Goal: Task Accomplishment & Management: Complete application form

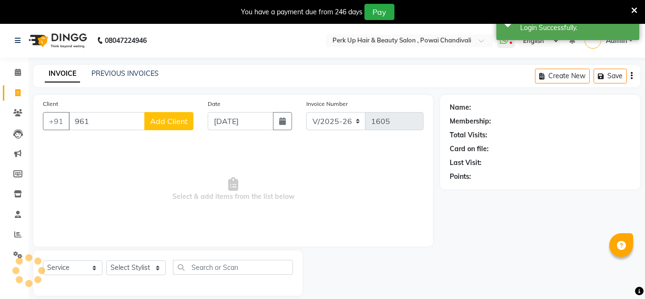
select select "5131"
select select "service"
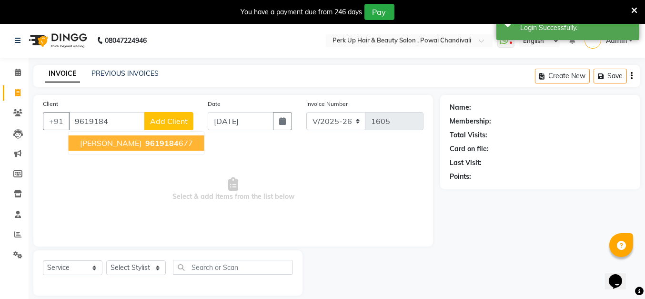
click at [163, 141] on span "9619184" at bounding box center [161, 143] width 33 height 10
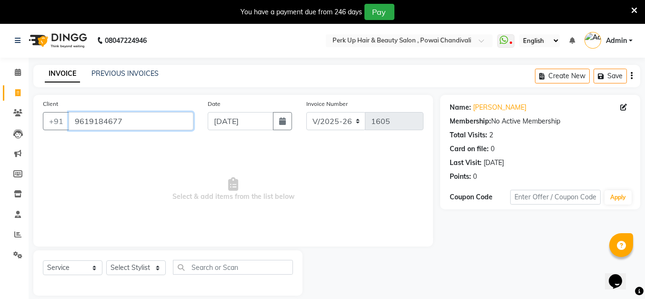
click at [166, 125] on input "9619184677" at bounding box center [131, 121] width 125 height 18
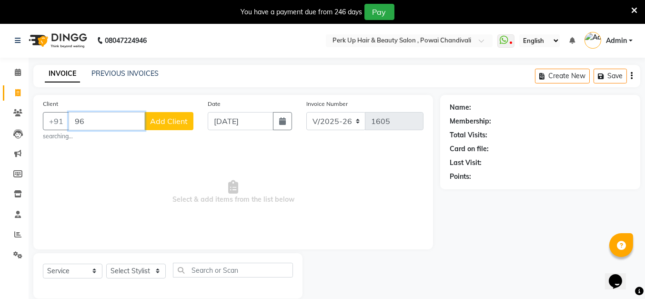
type input "9"
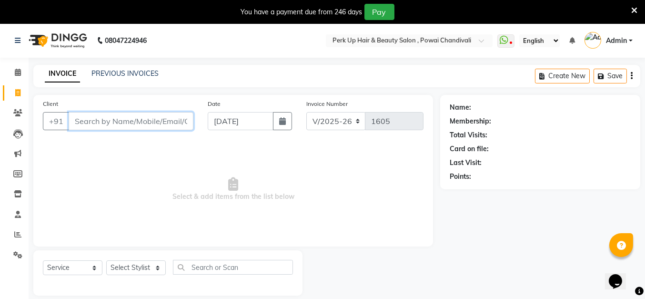
type input "9"
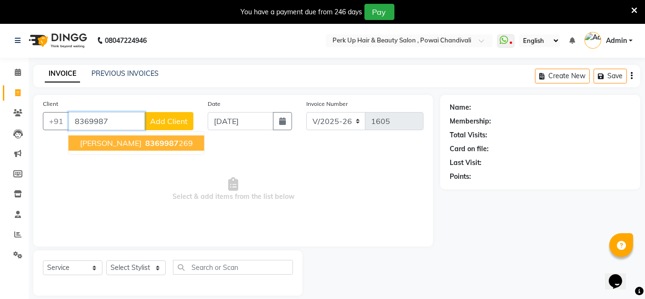
click at [85, 142] on span "[PERSON_NAME]" at bounding box center [110, 143] width 61 height 10
type input "8369987269"
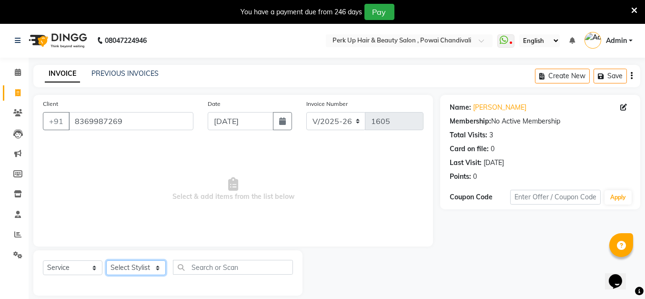
click at [143, 268] on select "Select Stylist Anita Das danish Kumkum Pasi Naseem Mansoori Nilam Bhanushali Ni…" at bounding box center [136, 267] width 60 height 15
select select "32891"
click at [106, 260] on select "Select Stylist Anita Das danish Kumkum Pasi Naseem Mansoori Nilam Bhanushali Ni…" at bounding box center [136, 267] width 60 height 15
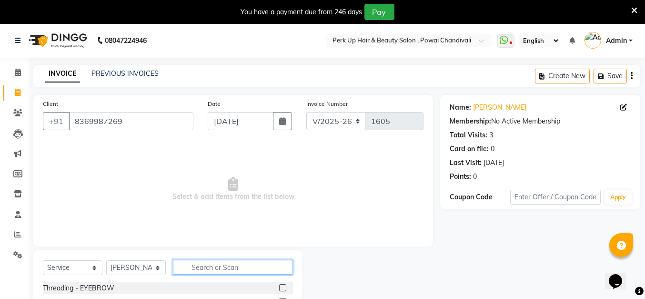
click at [212, 266] on input "text" at bounding box center [233, 267] width 120 height 15
type input "ey"
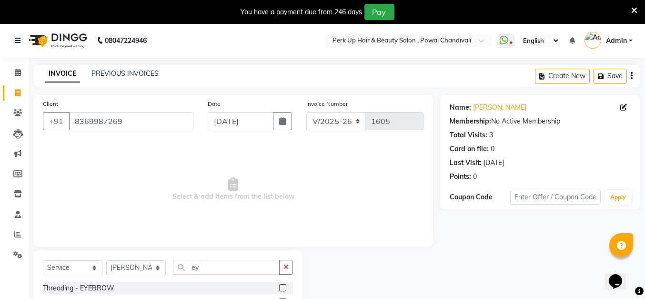
click at [281, 287] on label at bounding box center [282, 287] width 7 height 7
click at [281, 287] on input "checkbox" at bounding box center [282, 288] width 6 height 6
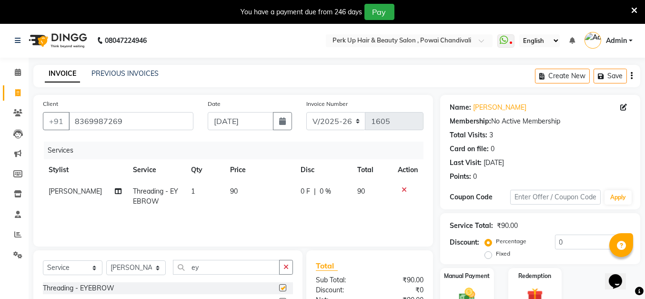
checkbox input "false"
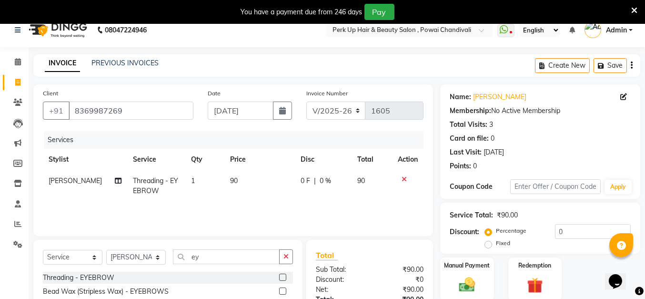
scroll to position [102, 0]
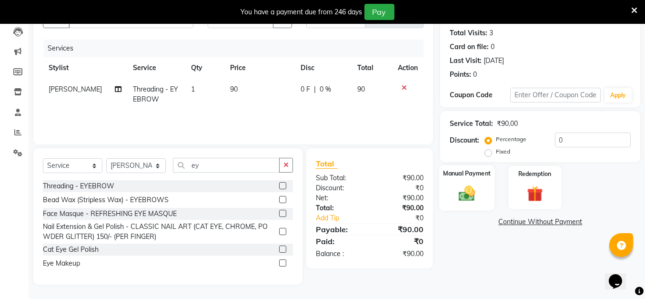
click at [465, 192] on img at bounding box center [467, 192] width 27 height 19
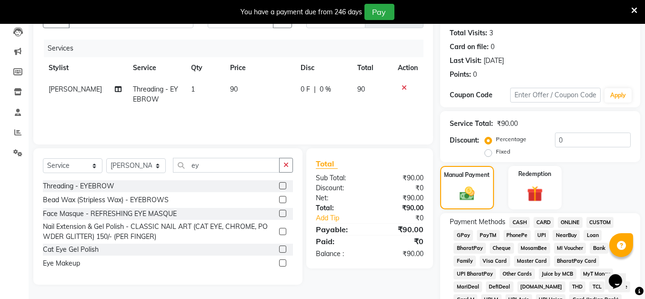
click at [539, 232] on span "UPI" at bounding box center [542, 235] width 15 height 11
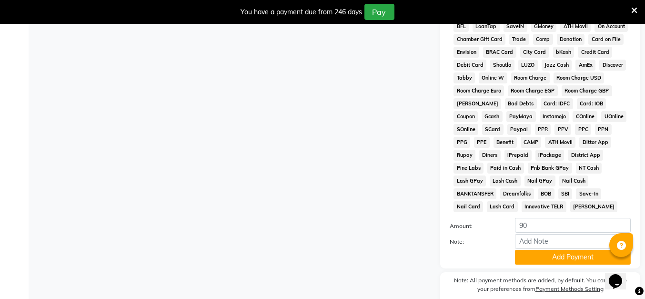
scroll to position [435, 0]
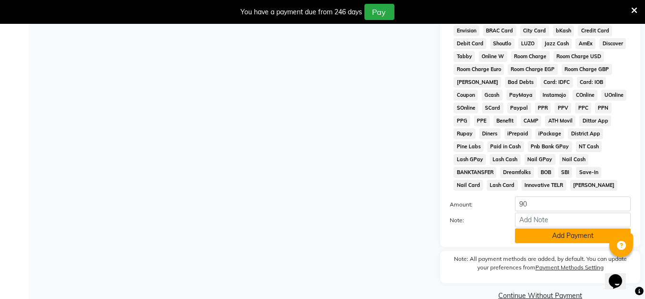
click at [581, 228] on button "Add Payment" at bounding box center [573, 235] width 116 height 15
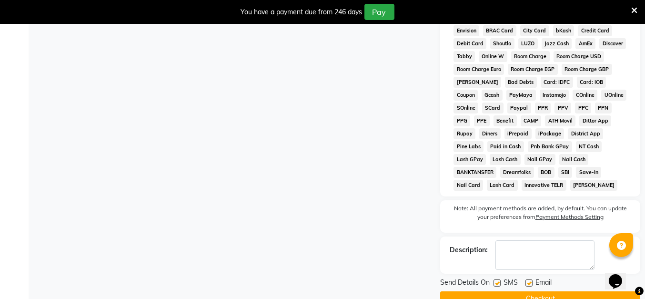
click at [546, 291] on button "Checkout" at bounding box center [540, 298] width 200 height 15
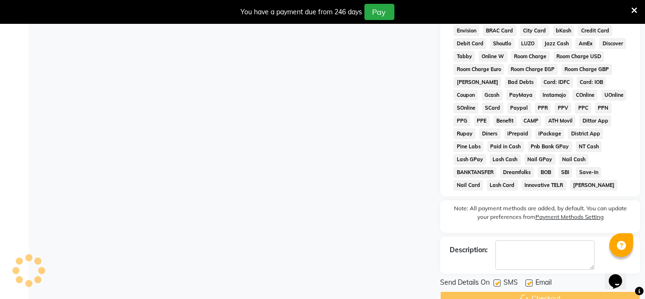
scroll to position [0, 0]
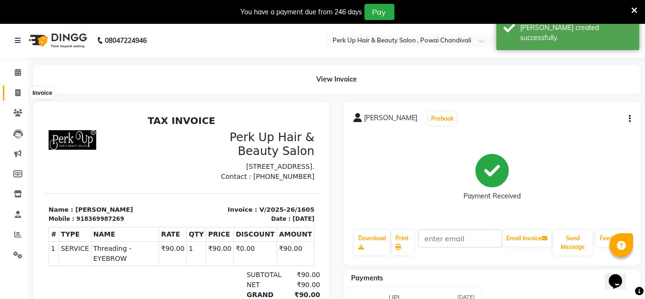
click at [20, 95] on icon at bounding box center [17, 92] width 5 height 7
select select "5131"
select select "service"
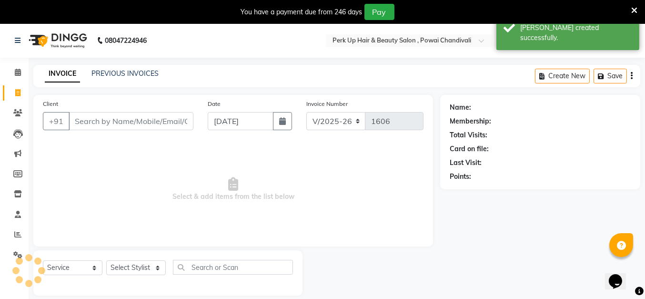
scroll to position [23, 0]
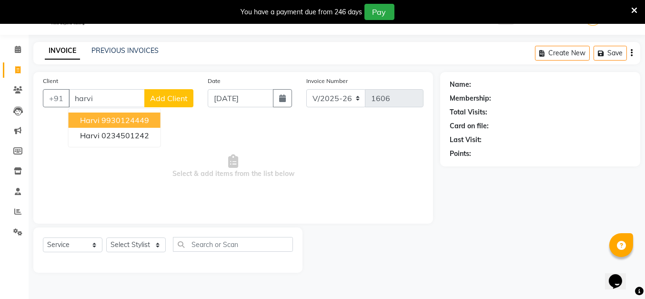
click at [124, 116] on ngb-highlight "9930124449" at bounding box center [125, 120] width 48 height 10
type input "9930124449"
select select "1: Object"
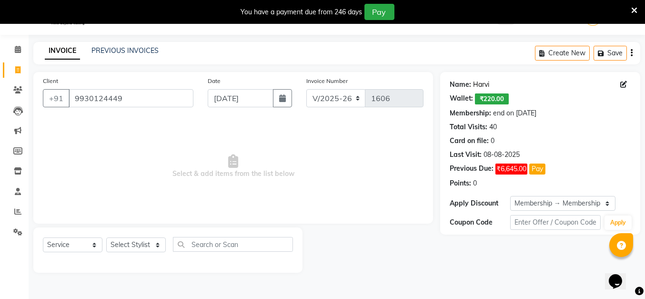
click at [479, 81] on link "Harvi" at bounding box center [481, 85] width 16 height 10
click at [126, 247] on select "Select Stylist Anita Das danish Kumkum Pasi Naseem Mansoori Nilam Bhanushali Ni…" at bounding box center [136, 244] width 60 height 15
select select "68112"
click at [106, 237] on select "Select Stylist Anita Das danish Kumkum Pasi Naseem Mansoori Nilam Bhanushali Ni…" at bounding box center [136, 244] width 60 height 15
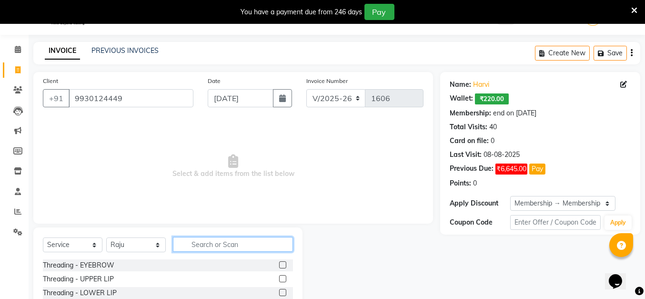
click at [217, 240] on input "text" at bounding box center [233, 244] width 120 height 15
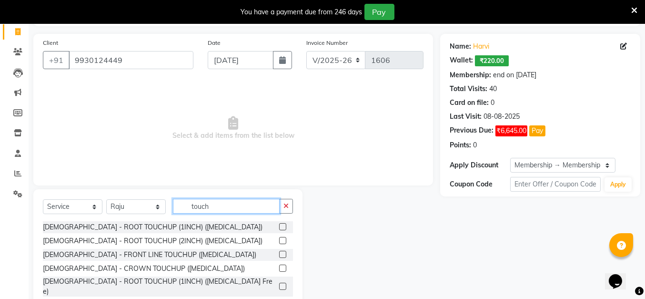
scroll to position [106, 0]
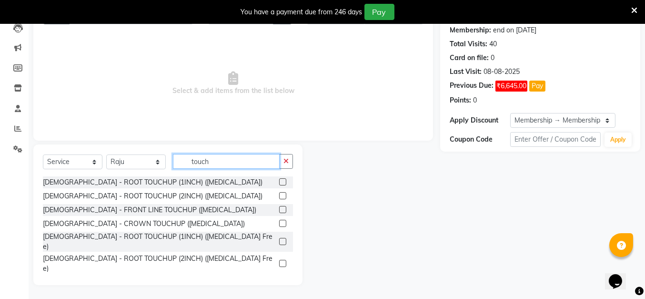
type input "touch"
click at [279, 238] on label at bounding box center [282, 241] width 7 height 7
click at [279, 239] on input "checkbox" at bounding box center [282, 242] width 6 height 6
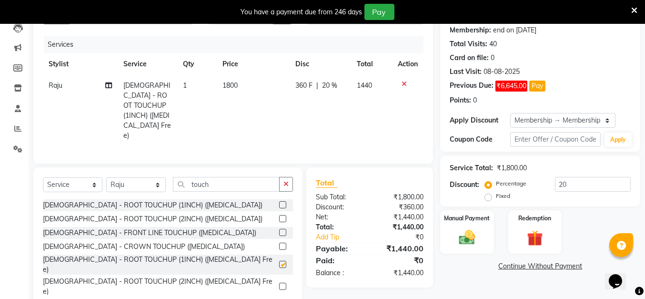
checkbox input "false"
click at [216, 177] on input "touch" at bounding box center [226, 184] width 107 height 15
click at [132, 177] on select "Select Stylist Anita Das danish Kumkum Pasi Naseem Mansoori Nilam Bhanushali Ni…" at bounding box center [136, 184] width 60 height 15
select select "85272"
click at [106, 177] on select "Select Stylist Anita Das danish Kumkum Pasi Naseem Mansoori Nilam Bhanushali Ni…" at bounding box center [136, 184] width 60 height 15
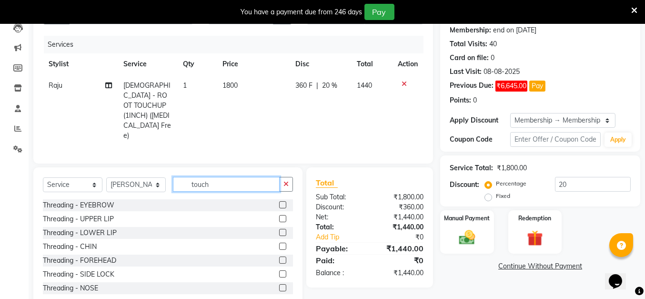
click at [224, 177] on input "touch" at bounding box center [226, 184] width 107 height 15
type input "t"
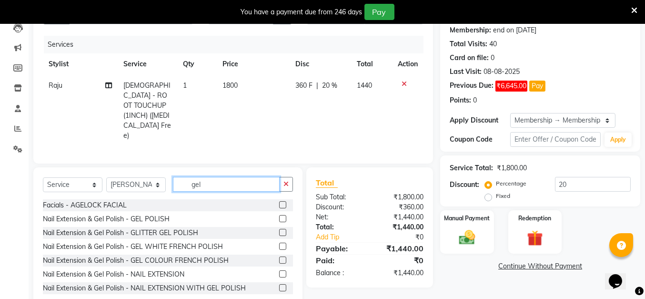
type input "gel"
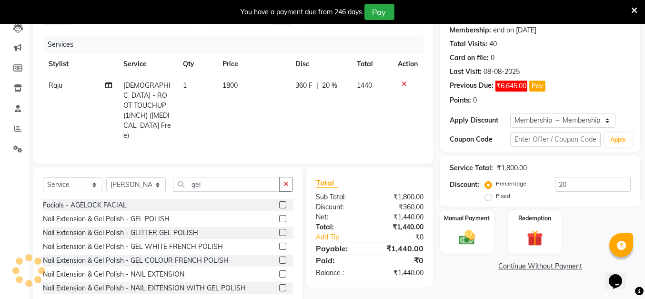
click at [279, 215] on label at bounding box center [282, 218] width 7 height 7
click at [279, 216] on input "checkbox" at bounding box center [282, 219] width 6 height 6
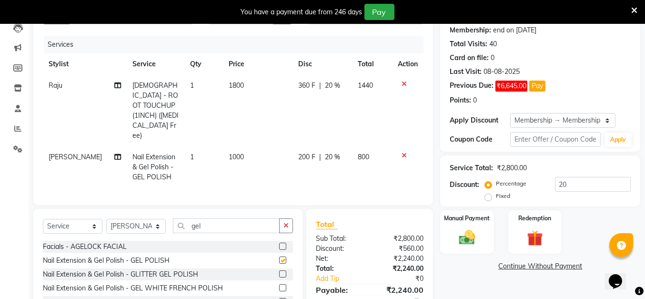
checkbox input "false"
click at [302, 152] on span "200 F" at bounding box center [306, 157] width 17 height 10
select select "85272"
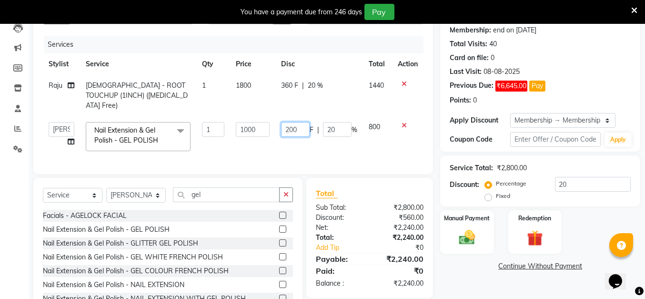
drag, startPoint x: 290, startPoint y: 121, endPoint x: 268, endPoint y: 129, distance: 22.6
click at [268, 129] on tr "Anita Das danish Kumkum Pasi Naseem Mansoori Nilam Bhanushali Nizam Shaikh Raju…" at bounding box center [233, 136] width 381 height 40
type input "501"
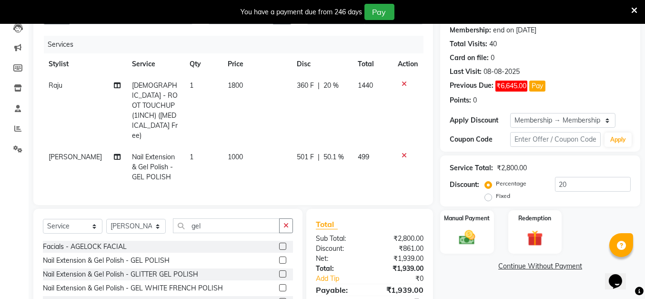
click at [268, 146] on td "1000" at bounding box center [256, 166] width 69 height 41
select select "85272"
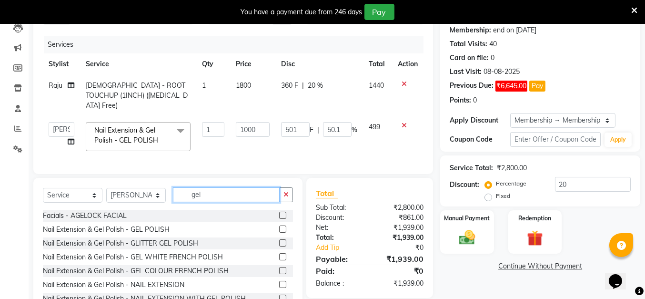
click at [238, 194] on input "gel" at bounding box center [226, 194] width 107 height 15
type input "g"
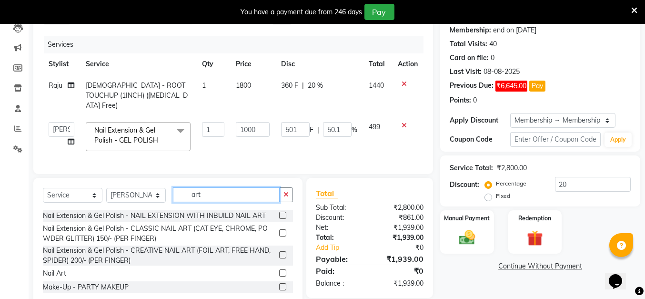
type input "art"
click at [283, 272] on label at bounding box center [282, 272] width 7 height 7
click at [283, 272] on input "checkbox" at bounding box center [282, 273] width 6 height 6
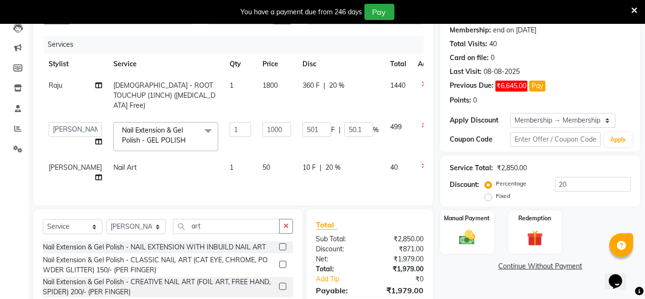
checkbox input "false"
click at [230, 163] on span "1" at bounding box center [232, 167] width 4 height 9
select select "85272"
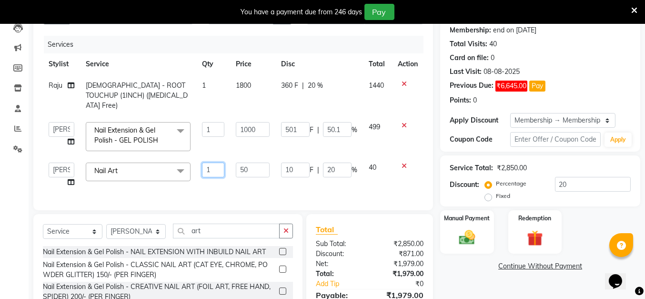
click at [223, 162] on input "1" at bounding box center [213, 169] width 23 height 15
type input "10"
click at [258, 183] on div "Services Stylist Service Qty Price Disc Total Action Raju FEMALE - ROOT TOUCHUP…" at bounding box center [233, 118] width 381 height 165
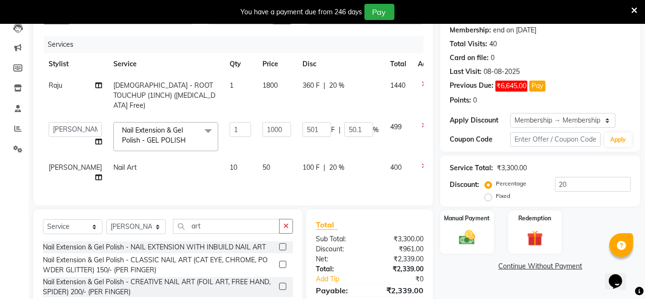
click at [329, 162] on span "20 %" at bounding box center [336, 167] width 15 height 10
select select "85272"
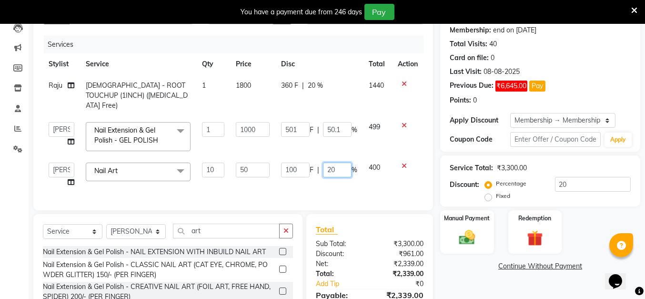
drag, startPoint x: 337, startPoint y: 161, endPoint x: 325, endPoint y: 161, distance: 11.9
click at [325, 162] on input "20" at bounding box center [337, 169] width 29 height 15
type input "0"
click at [344, 176] on td "100 F | 0 %" at bounding box center [319, 175] width 88 height 36
select select "85272"
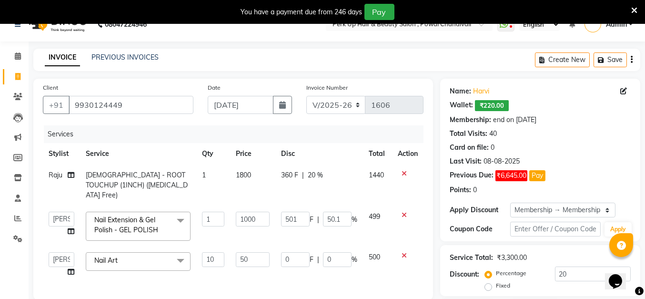
scroll to position [0, 0]
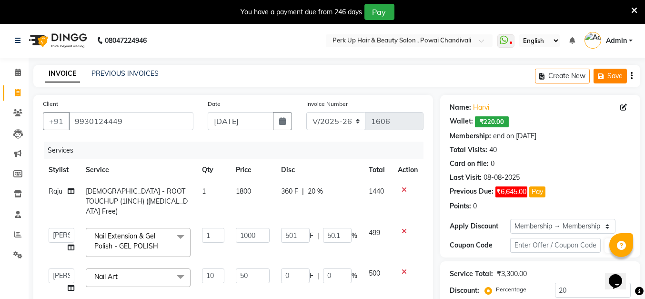
click at [616, 72] on button "Save" at bounding box center [610, 76] width 33 height 15
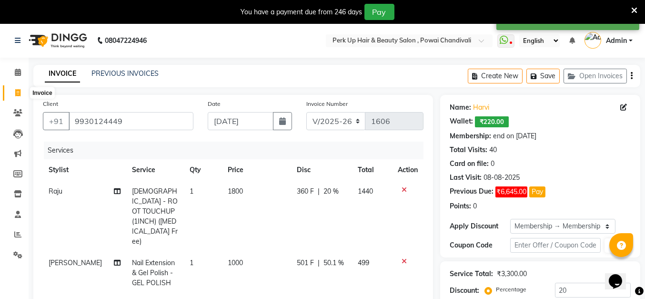
click at [19, 89] on icon at bounding box center [17, 92] width 5 height 7
select select "service"
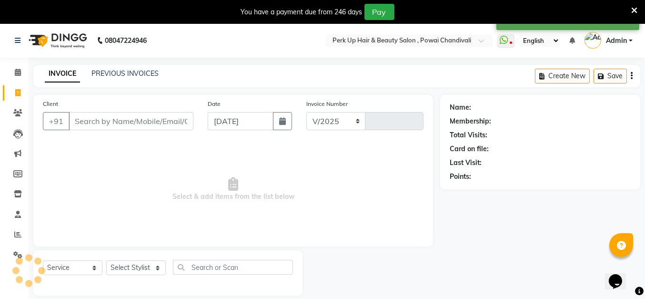
select select "5131"
type input "1606"
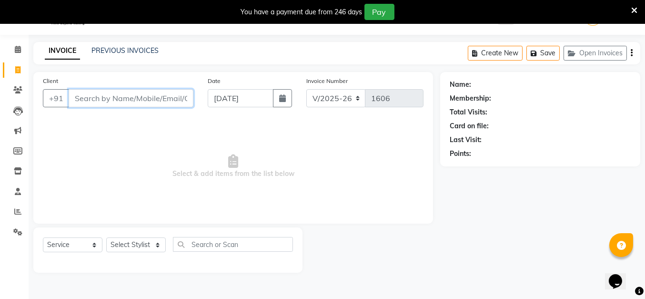
click at [142, 98] on input "Client" at bounding box center [131, 98] width 125 height 18
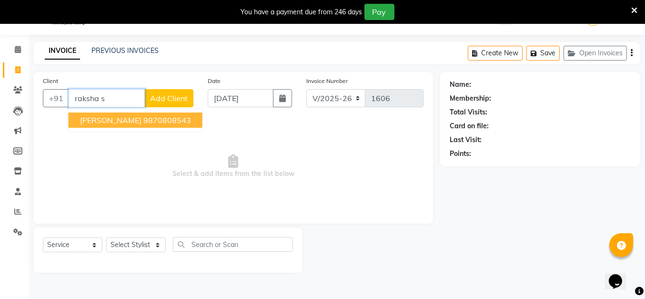
click at [174, 121] on ngb-highlight "9870808543" at bounding box center [167, 120] width 48 height 10
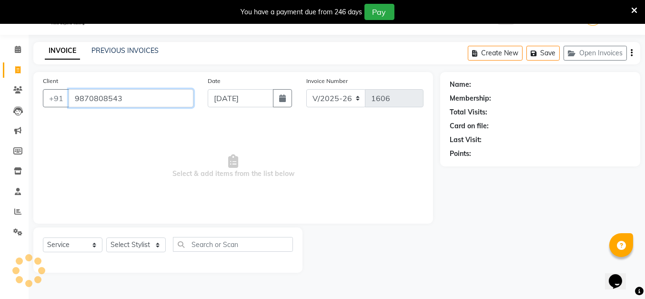
type input "9870808543"
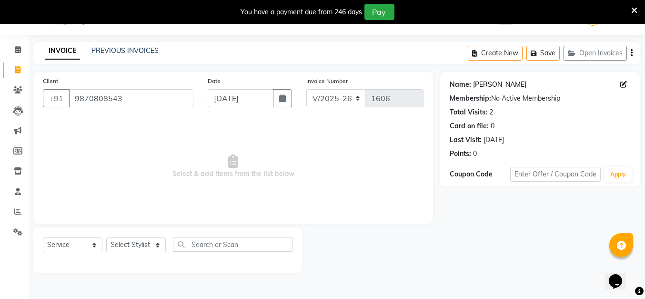
click at [482, 83] on link "Raksha Shetty" at bounding box center [499, 85] width 53 height 10
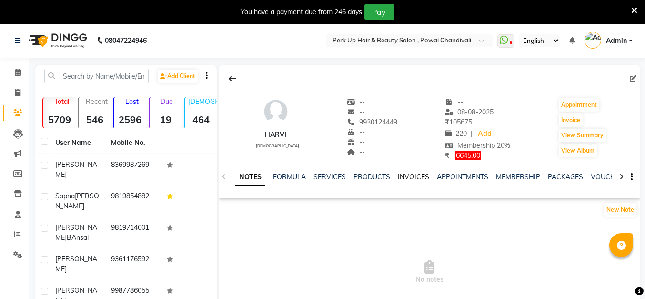
click at [408, 175] on link "INVOICES" at bounding box center [413, 176] width 31 height 9
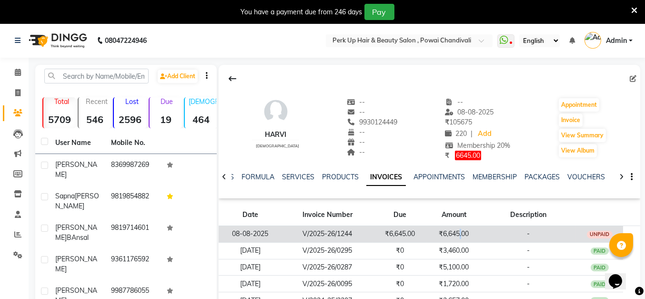
click at [461, 229] on td "₹6,645.00" at bounding box center [454, 233] width 54 height 17
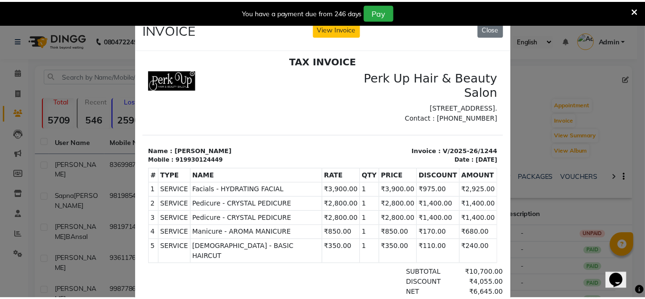
scroll to position [8, 0]
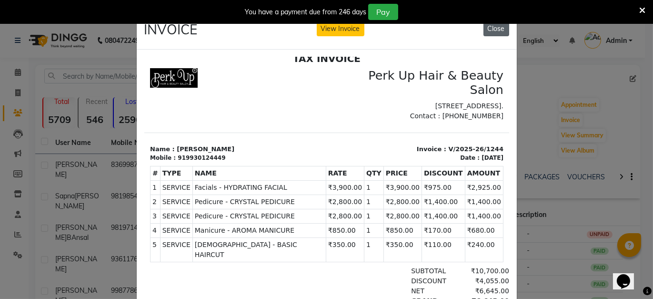
click at [496, 30] on button "Close" at bounding box center [497, 28] width 26 height 15
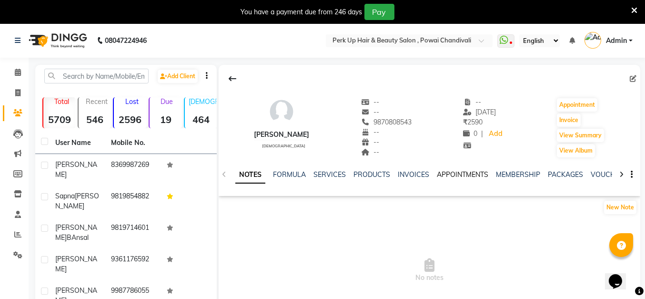
click at [452, 175] on link "APPOINTMENTS" at bounding box center [462, 174] width 51 height 9
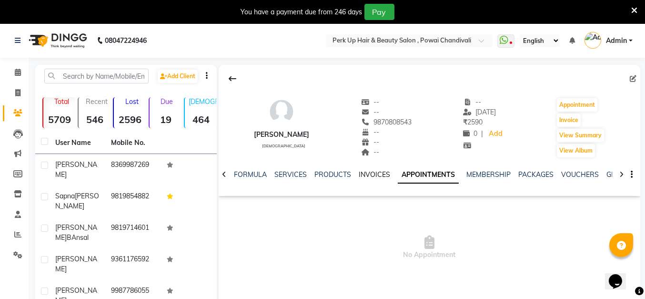
click at [377, 172] on link "INVOICES" at bounding box center [374, 174] width 31 height 9
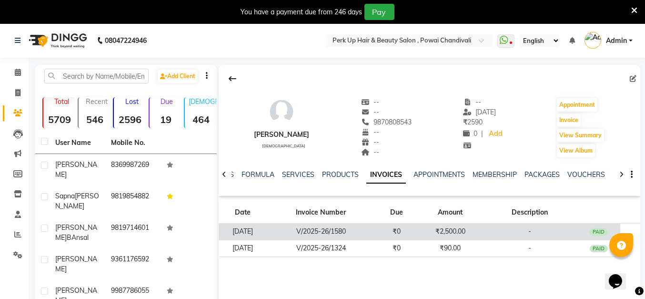
click at [429, 230] on td "₹2,500.00" at bounding box center [450, 231] width 64 height 17
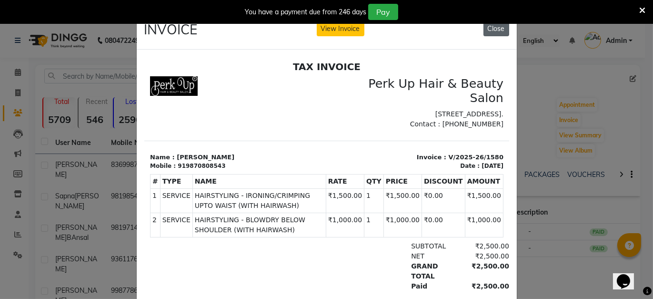
click at [487, 32] on button "Close" at bounding box center [497, 28] width 26 height 15
